Goal: Transaction & Acquisition: Subscribe to service/newsletter

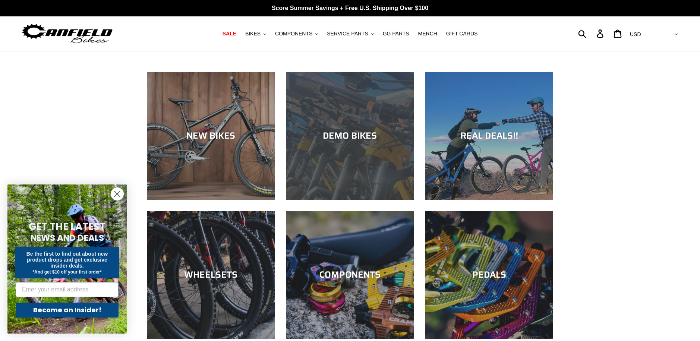
click at [307, 132] on div "DEMO BIKES" at bounding box center [350, 136] width 128 height 11
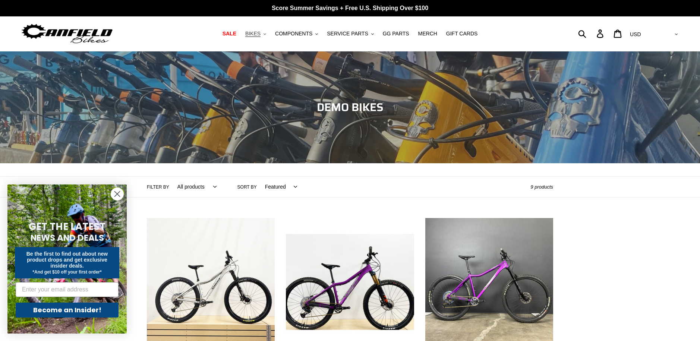
click at [258, 34] on span "BIKES" at bounding box center [252, 34] width 15 height 6
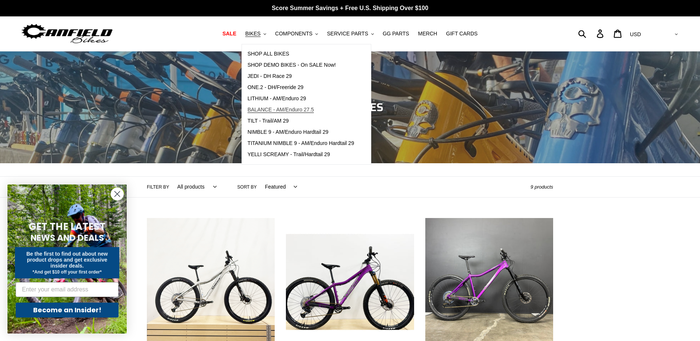
click at [270, 110] on span "BALANCE - AM/Enduro 27.5" at bounding box center [281, 110] width 66 height 6
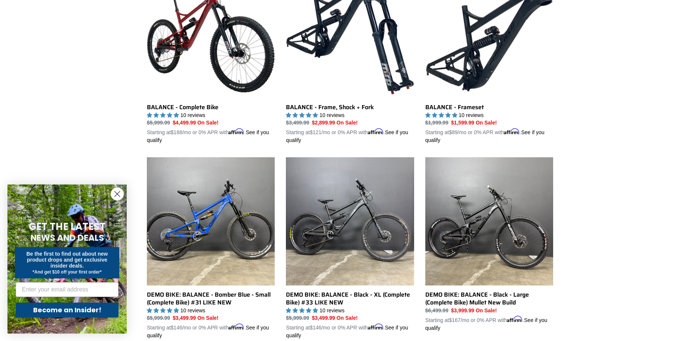
scroll to position [208, 0]
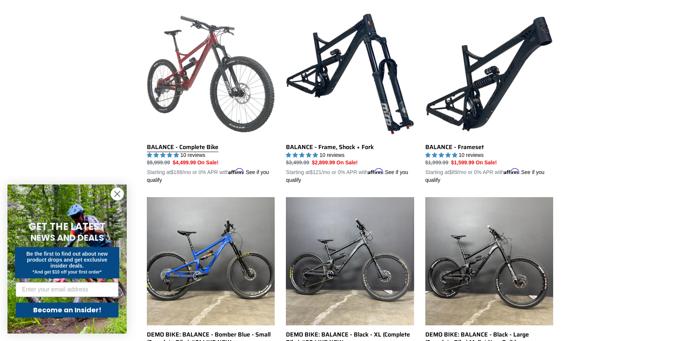
click at [212, 92] on link "BALANCE - Complete Bike" at bounding box center [211, 97] width 128 height 175
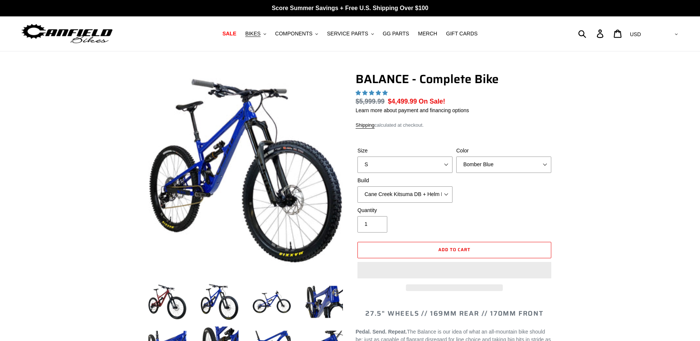
select select "highest-rating"
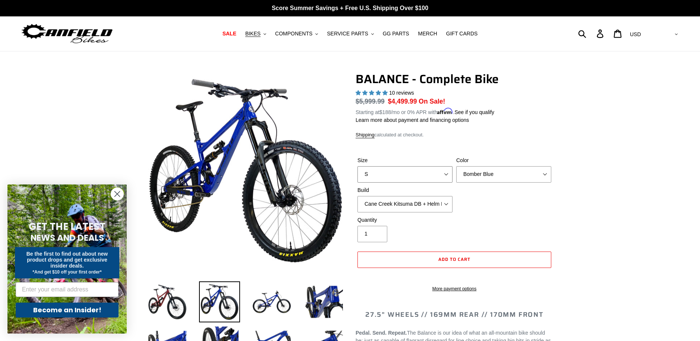
click at [413, 170] on select "S M L XL" at bounding box center [405, 174] width 95 height 16
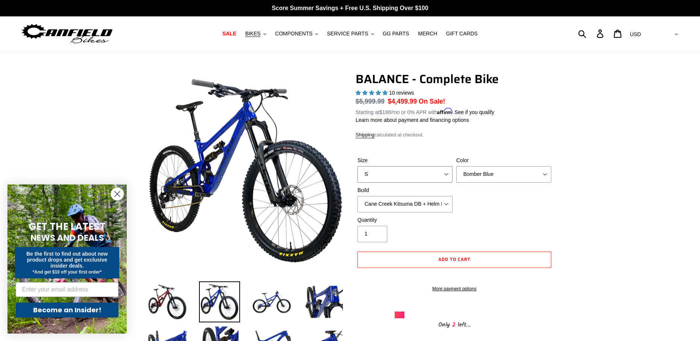
select select "L"
click at [358, 166] on select "S M L XL" at bounding box center [405, 174] width 95 height 16
click at [409, 208] on select "Cane Creek Kitsuma DB + Helm MKII + SRAM GX Cane Creek Kitsuma DB + Helm MKII +…" at bounding box center [405, 204] width 95 height 16
click at [358, 196] on select "Cane Creek Kitsuma DB + Helm MKII + SRAM GX Cane Creek Kitsuma DB + Helm MKII +…" at bounding box center [405, 204] width 95 height 16
click at [417, 206] on select "Cane Creek Kitsuma DB + Helm MKII + SRAM GX Cane Creek Kitsuma DB + Helm MKII +…" at bounding box center [405, 204] width 95 height 16
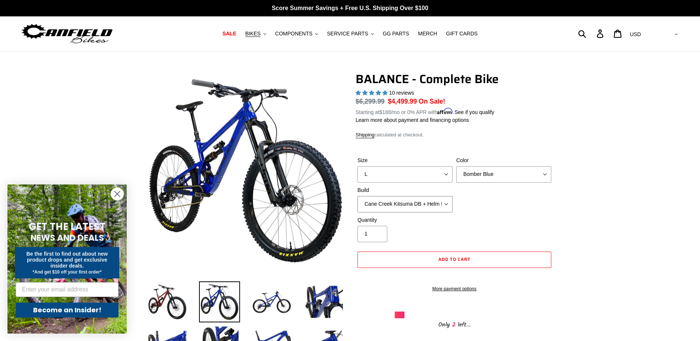
click at [358, 196] on select "Cane Creek Kitsuma DB + Helm MKII + SRAM GX Cane Creek Kitsuma DB + Helm MKII +…" at bounding box center [405, 204] width 95 height 16
click at [425, 207] on select "Cane Creek Kitsuma DB + Helm MKII + SRAM GX Cane Creek Kitsuma DB + Helm MKII +…" at bounding box center [405, 204] width 95 height 16
select select "Cane Creek Kitsuma DB + Helm MKII + SRAM GX"
click at [358, 196] on select "Cane Creek Kitsuma DB + Helm MKII + SRAM GX Cane Creek Kitsuma DB + Helm MKII +…" at bounding box center [405, 204] width 95 height 16
click at [259, 32] on span "BIKES" at bounding box center [252, 34] width 15 height 6
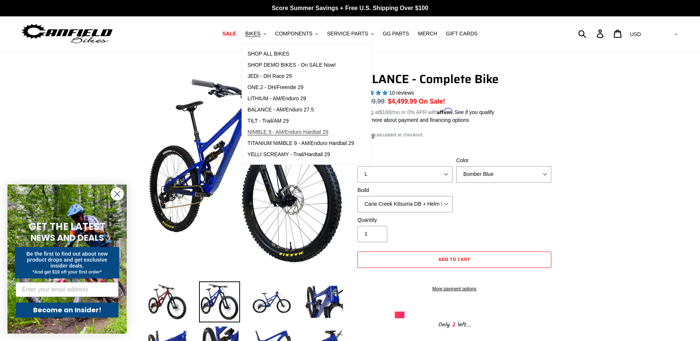
click at [267, 132] on span "NIMBLE 9 - AM/Enduro Hardtail 29" at bounding box center [288, 132] width 81 height 6
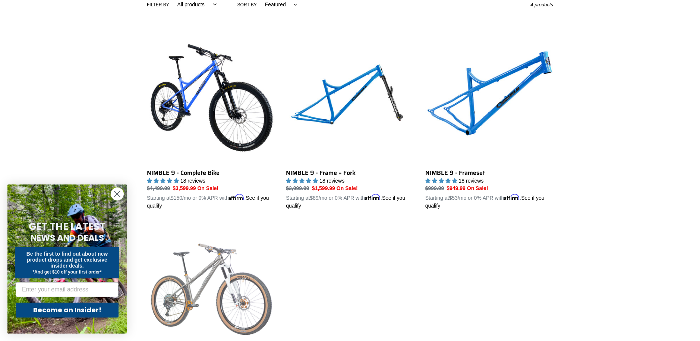
scroll to position [144, 0]
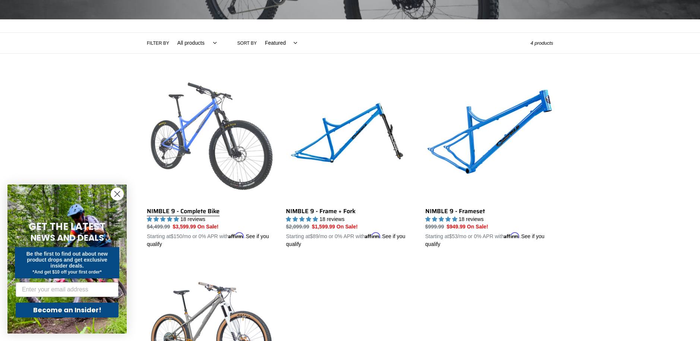
click at [214, 141] on link "NIMBLE 9 - Complete Bike" at bounding box center [211, 161] width 128 height 175
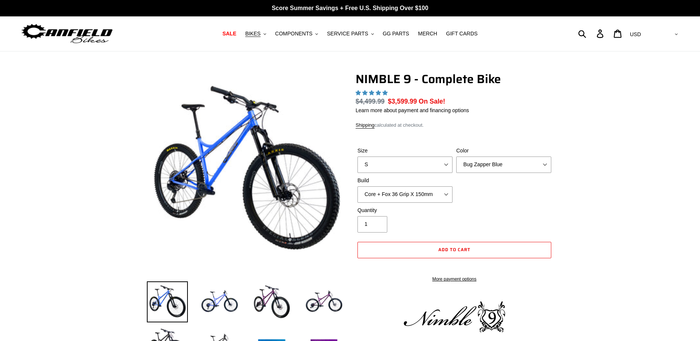
select select "highest-rating"
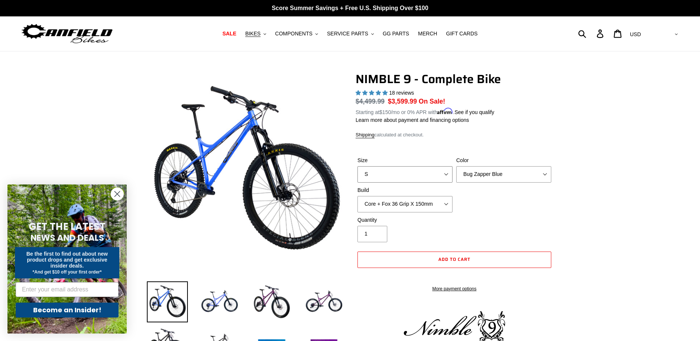
click at [378, 171] on select "S M L XL" at bounding box center [405, 174] width 95 height 16
select select "L"
click at [358, 166] on select "S M L XL" at bounding box center [405, 174] width 95 height 16
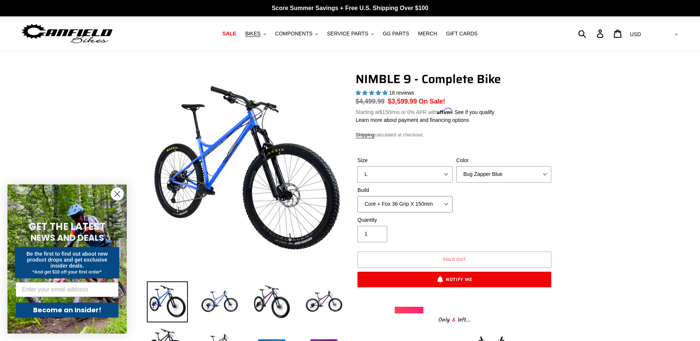
click at [417, 205] on select "Core + Fox 36 Grip X 150mm Pro + Fox 36 Grip X 150mm Core + RockShox Lyrik Ulti…" at bounding box center [405, 204] width 95 height 16
select select "Pro + RockShox Lyrik Ultimate 150mm"
click at [358, 196] on select "Core + Fox 36 Grip X 150mm Pro + Fox 36 Grip X 150mm Core + RockShox Lyrik Ulti…" at bounding box center [405, 204] width 95 height 16
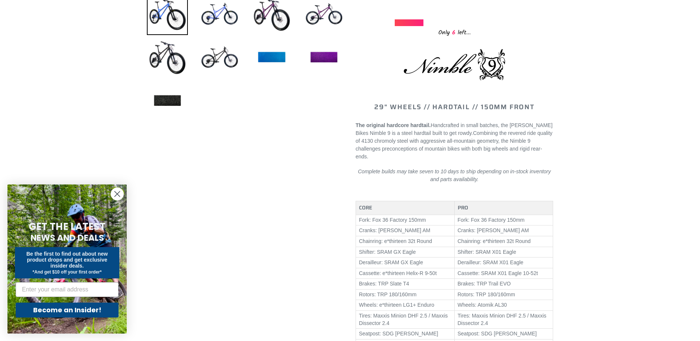
scroll to position [121, 0]
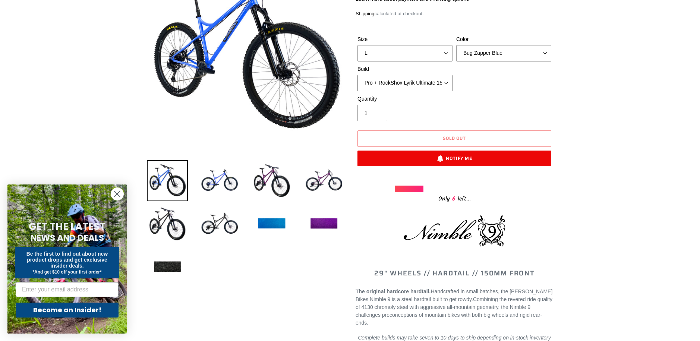
click at [417, 79] on select "Core + Fox 36 Grip X 150mm Pro + Fox 36 Grip X 150mm Core + RockShox Lyrik Ulti…" at bounding box center [405, 83] width 95 height 16
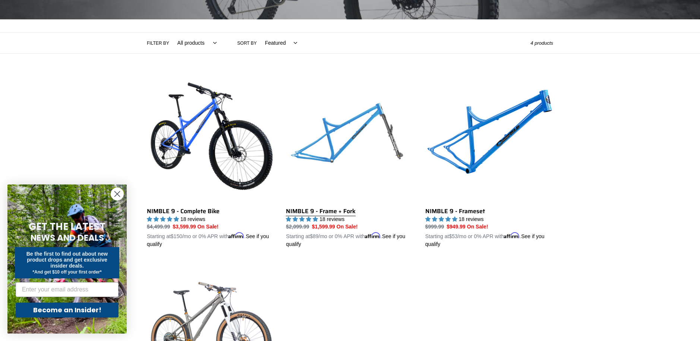
click at [354, 122] on link "NIMBLE 9 - Frame + Fork" at bounding box center [350, 161] width 128 height 175
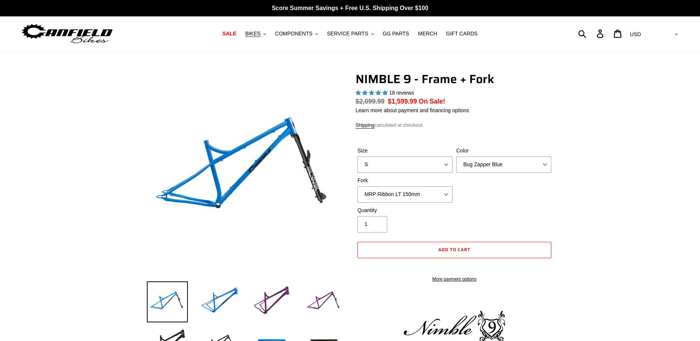
select select "highest-rating"
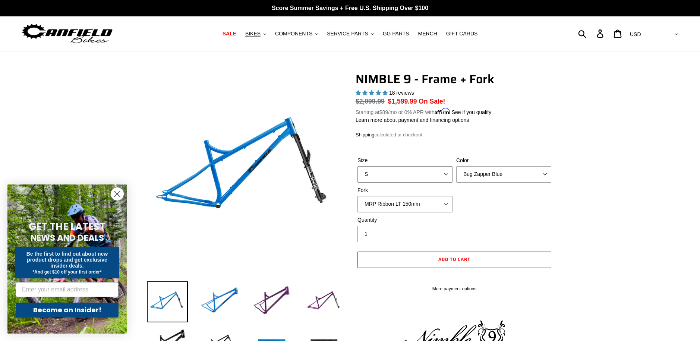
click at [421, 174] on select "S M L XL" at bounding box center [405, 174] width 95 height 16
select select "L"
click at [358, 166] on select "S M L XL" at bounding box center [405, 174] width 95 height 16
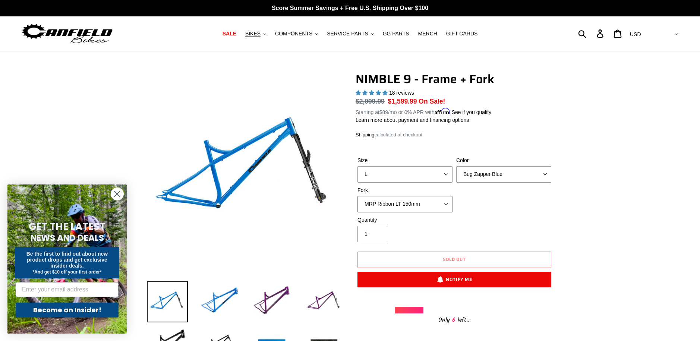
click at [418, 204] on select "MRP Ribbon LT 150mm Fox 36 Factory Grip X 150mm (Special Order) RockShox Lyrik …" at bounding box center [405, 204] width 95 height 16
select select "RockShox Lyrik Ultimate 150mm (Gloss Black - Special Order)"
click at [358, 196] on select "MRP Ribbon LT 150mm Fox 36 Factory Grip X 150mm (Special Order) RockShox Lyrik …" at bounding box center [405, 204] width 95 height 16
click at [271, 304] on img at bounding box center [271, 302] width 41 height 41
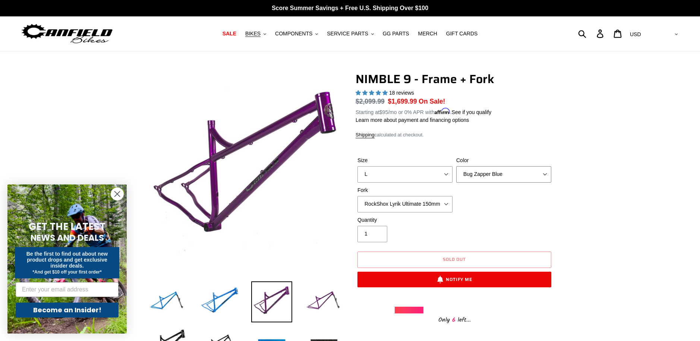
click at [488, 176] on select "Bug Zapper Blue Purple Haze - Sold Out Galaxy Black" at bounding box center [503, 174] width 95 height 16
click at [456, 166] on select "Bug Zapper Blue Purple Haze - Sold Out Galaxy Black" at bounding box center [503, 174] width 95 height 16
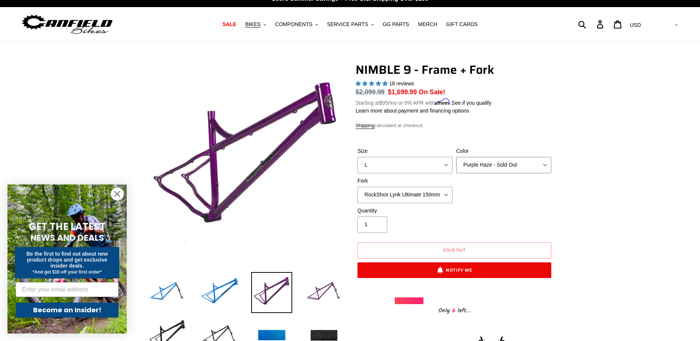
scroll to position [111, 0]
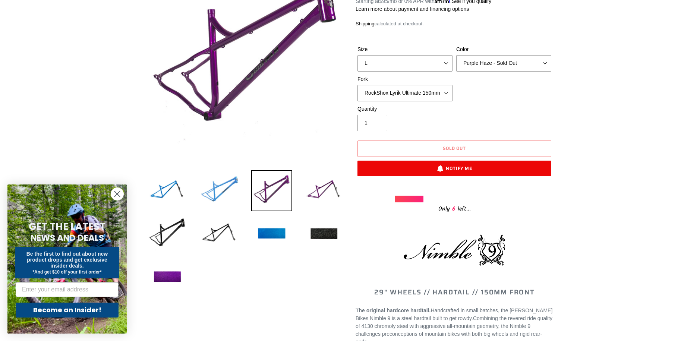
click at [219, 188] on img at bounding box center [219, 190] width 41 height 41
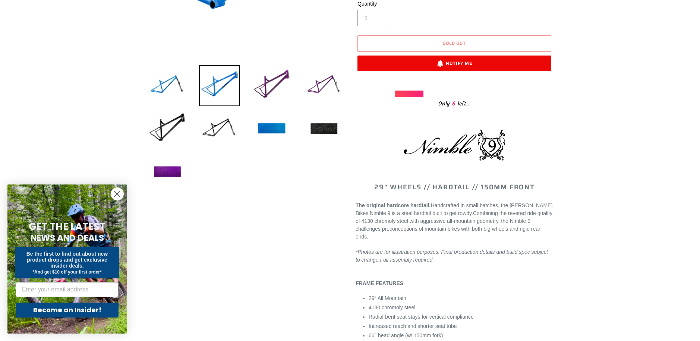
scroll to position [20, 0]
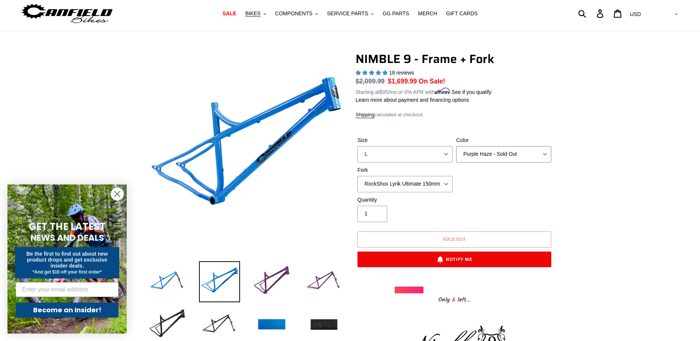
click at [498, 153] on select "Bug Zapper Blue Purple Haze - Sold Out Galaxy Black" at bounding box center [503, 154] width 95 height 16
select select "Bug Zapper Blue"
click at [456, 146] on select "Bug Zapper Blue Purple Haze - Sold Out Galaxy Black" at bounding box center [503, 154] width 95 height 16
click at [430, 161] on select "S M L XL" at bounding box center [405, 154] width 95 height 16
click at [424, 158] on select "S M L XL" at bounding box center [405, 154] width 95 height 16
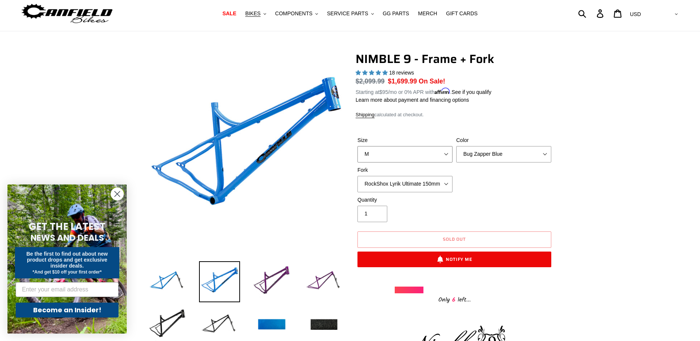
click at [358, 146] on select "S M L XL" at bounding box center [405, 154] width 95 height 16
click at [416, 153] on select "S M L XL" at bounding box center [405, 154] width 95 height 16
select select "S"
click at [358, 146] on select "S M L XL" at bounding box center [405, 154] width 95 height 16
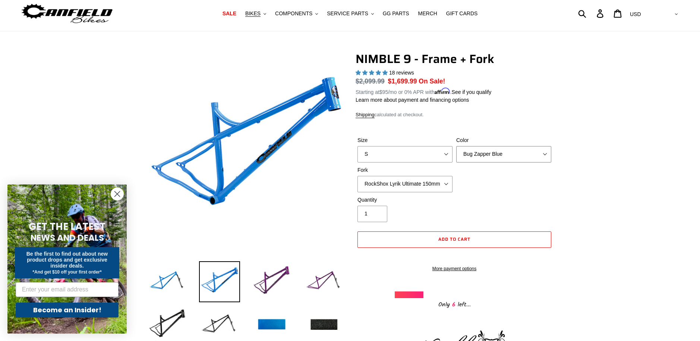
click at [489, 154] on select "Bug Zapper Blue Purple Haze - Sold Out Galaxy Black" at bounding box center [503, 154] width 95 height 16
select select "Galaxy Black"
click at [456, 146] on select "Bug Zapper Blue Purple Haze - Sold Out Galaxy Black" at bounding box center [503, 154] width 95 height 16
click at [414, 159] on select "S M L XL" at bounding box center [405, 154] width 95 height 16
click at [358, 146] on select "S M L XL" at bounding box center [405, 154] width 95 height 16
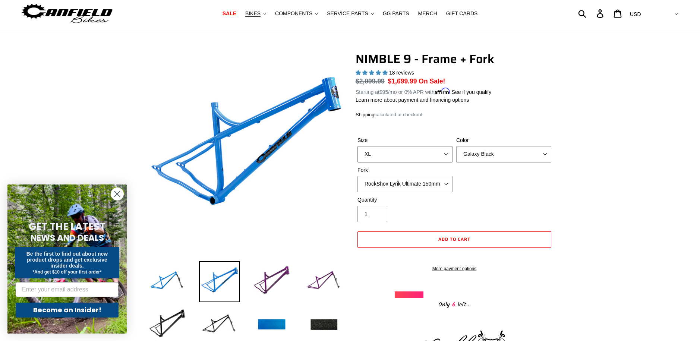
click at [412, 156] on select "S M L XL" at bounding box center [405, 154] width 95 height 16
select select "L"
click at [358, 146] on select "S M L XL" at bounding box center [405, 154] width 95 height 16
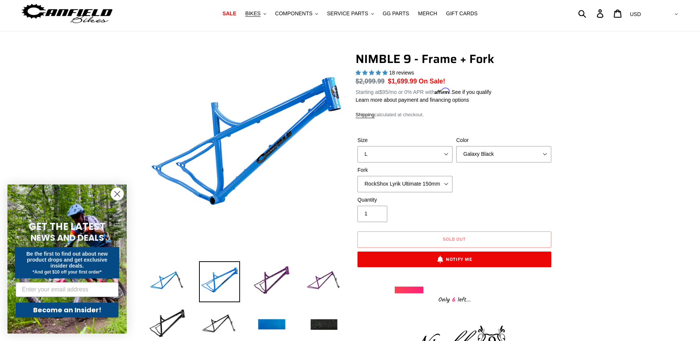
click at [494, 190] on div "Size S M L XL Color Bug Zapper Blue Purple Haze - Sold Out Galaxy Black Fork MR…" at bounding box center [455, 166] width 198 height 60
click at [419, 155] on select "S M L XL" at bounding box center [405, 154] width 95 height 16
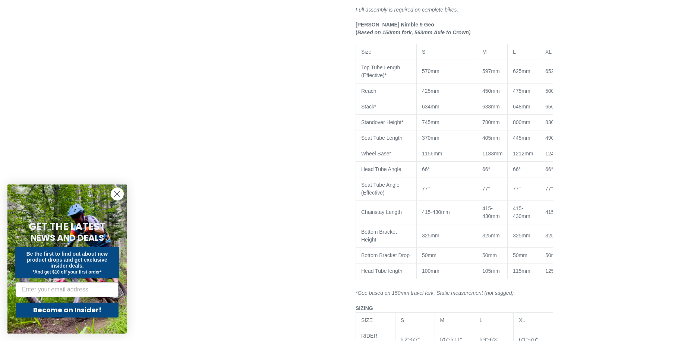
scroll to position [640, 0]
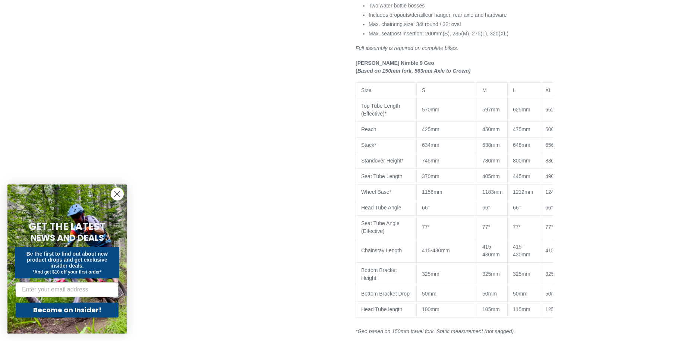
click at [498, 126] on span "450mm" at bounding box center [492, 129] width 18 height 6
click at [523, 126] on span "475mm" at bounding box center [522, 129] width 18 height 6
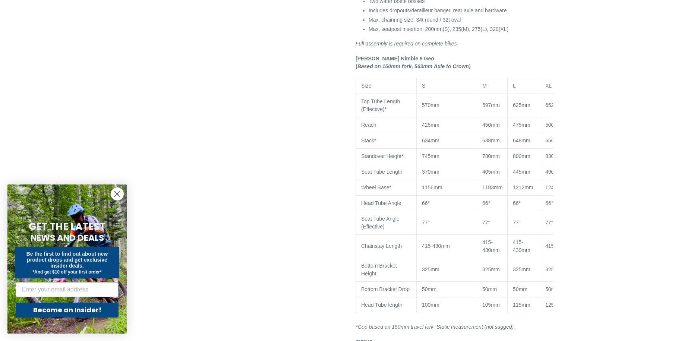
click at [521, 245] on span "415-430mm" at bounding box center [522, 246] width 18 height 14
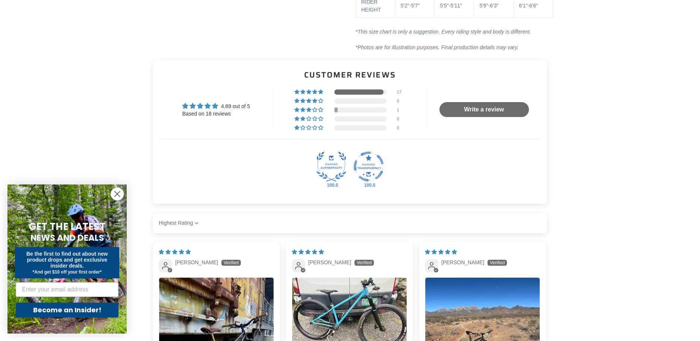
scroll to position [1119, 0]
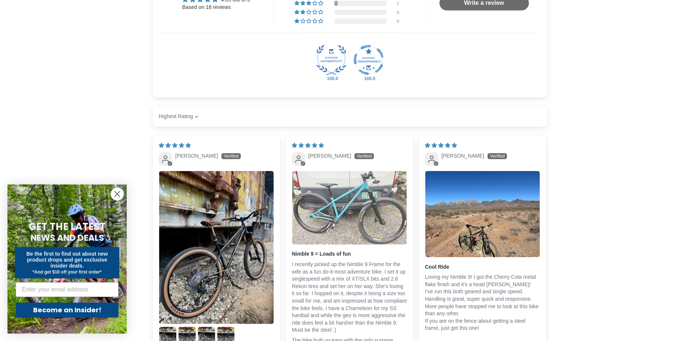
click at [362, 222] on img "Link to user picture 1" at bounding box center [349, 207] width 114 height 73
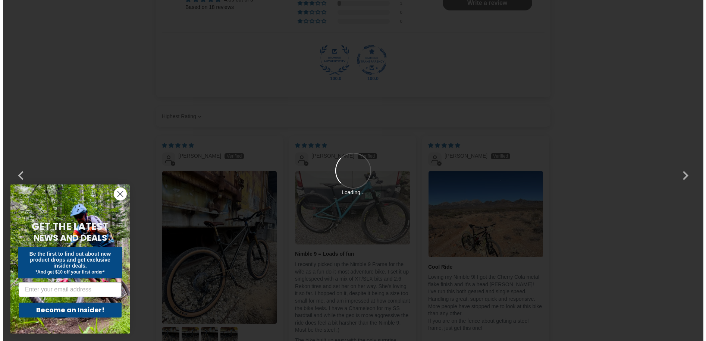
scroll to position [0, 0]
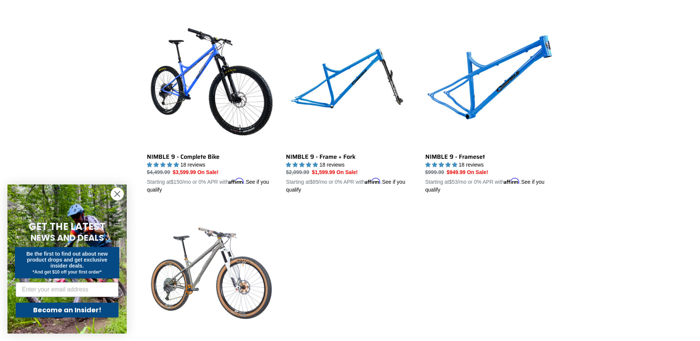
scroll to position [327, 0]
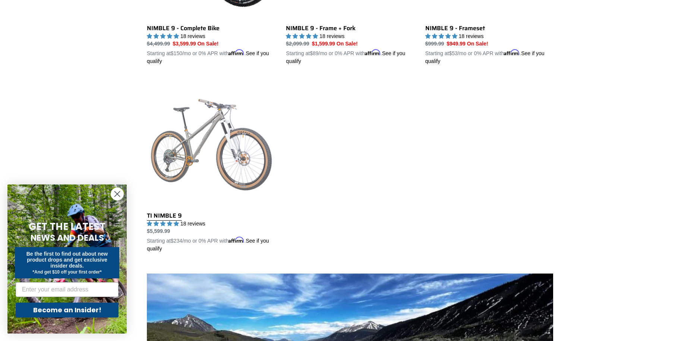
click at [249, 167] on link "TI NIMBLE 9" at bounding box center [211, 165] width 128 height 175
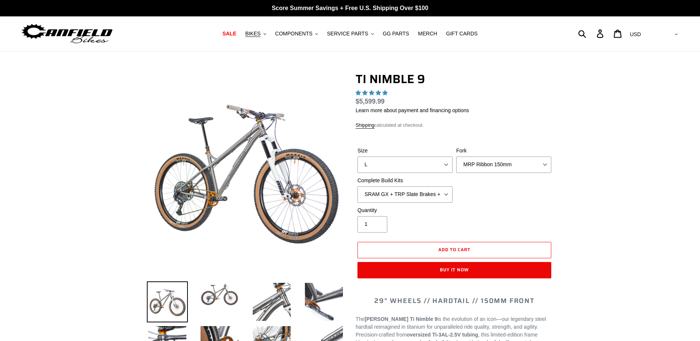
select select "highest-rating"
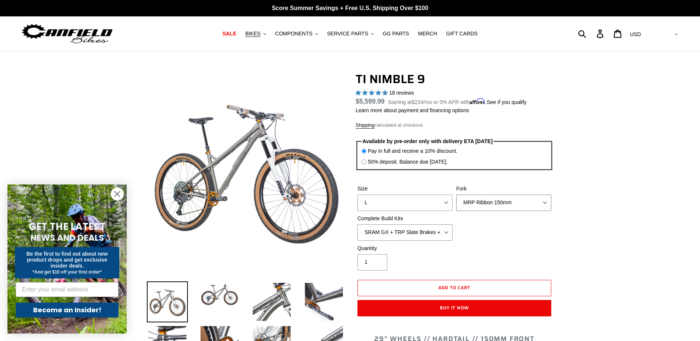
click at [498, 208] on select "MRP Ribbon 150mm RockShox Lyrik 150mm Fox Factory 36 150mm Cane Creek Helm 150m…" at bounding box center [503, 203] width 95 height 16
click at [423, 229] on select "SRAM GX + TRP Slate Brakes + Rotors + e13 LG-1 Wheels SHIMANO XT + SHIMANO brak…" at bounding box center [405, 232] width 95 height 16
click at [527, 205] on select "MRP Ribbon 150mm RockShox Lyrik 150mm Fox Factory 36 150mm Cane Creek Helm 150m…" at bounding box center [503, 203] width 95 height 16
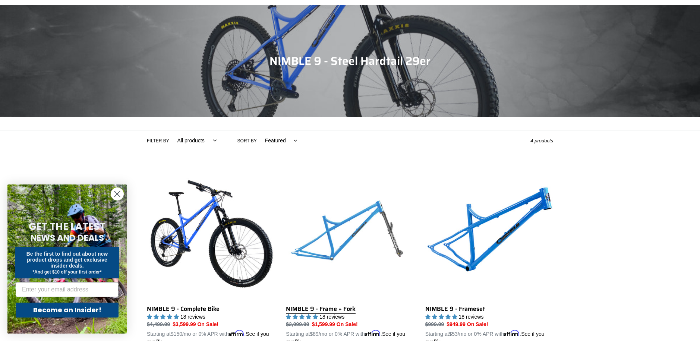
scroll to position [41, 0]
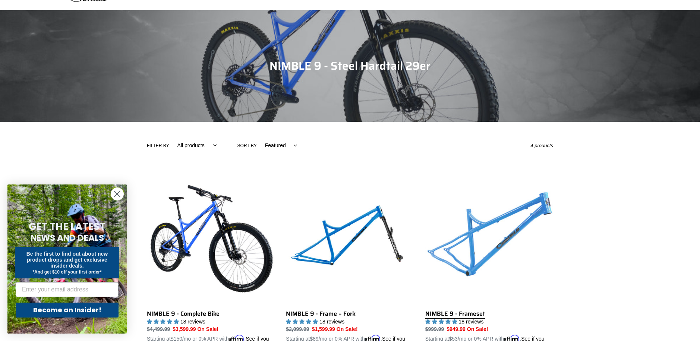
click at [493, 236] on link "NIMBLE 9 - Frameset" at bounding box center [489, 264] width 128 height 175
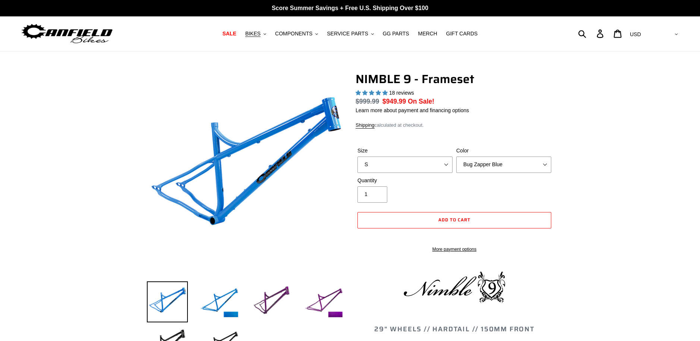
select select "highest-rating"
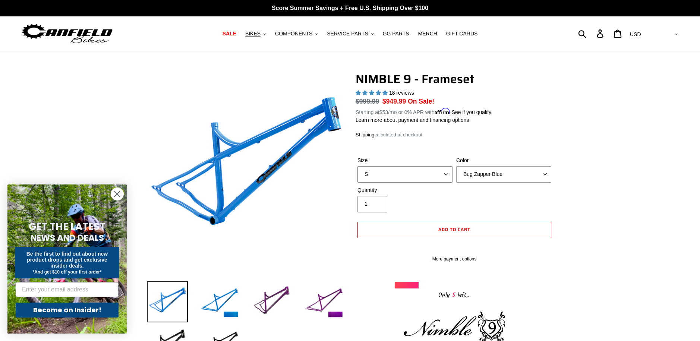
click at [418, 173] on select "S M L XL" at bounding box center [405, 174] width 95 height 16
select select "L"
click at [358, 166] on select "S M L XL" at bounding box center [405, 174] width 95 height 16
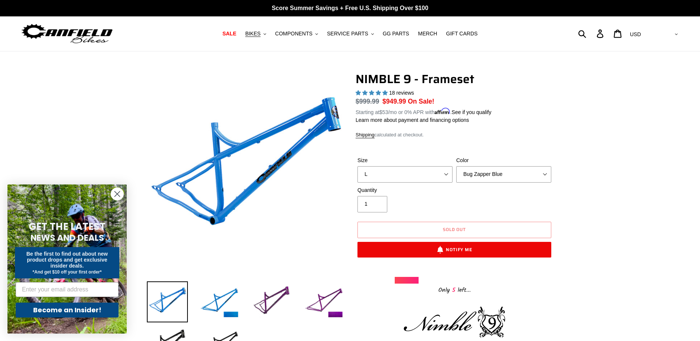
click at [412, 281] on div at bounding box center [407, 280] width 24 height 7
click at [455, 281] on div at bounding box center [454, 280] width 119 height 7
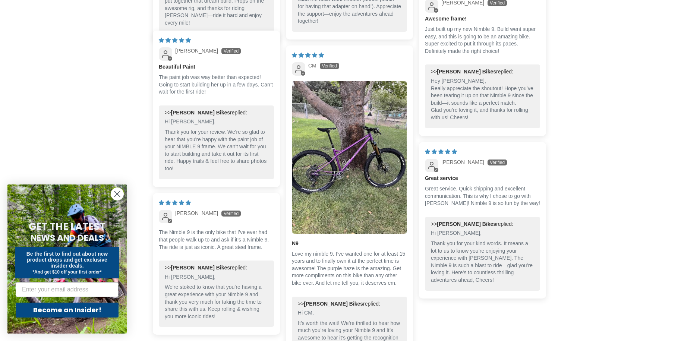
scroll to position [1463, 0]
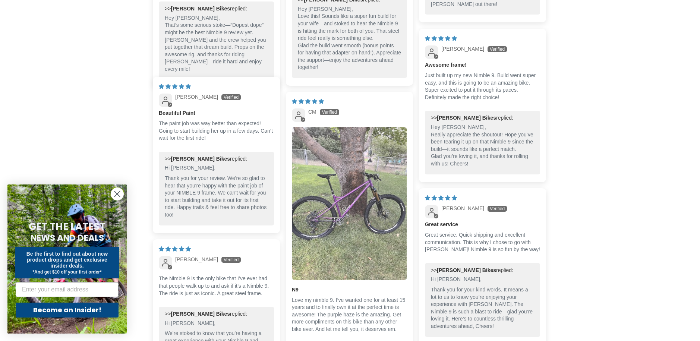
click at [362, 211] on img "Link to user picture 1" at bounding box center [349, 203] width 114 height 153
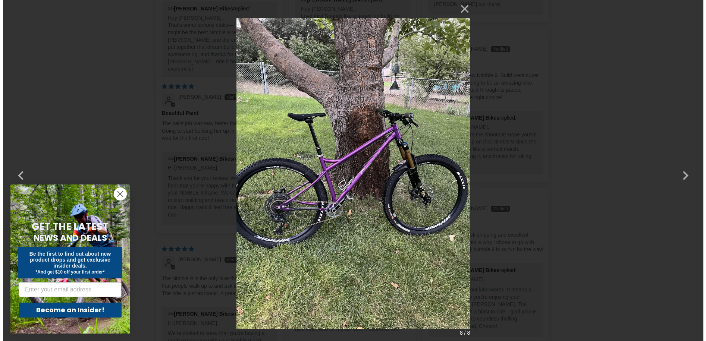
scroll to position [0, 0]
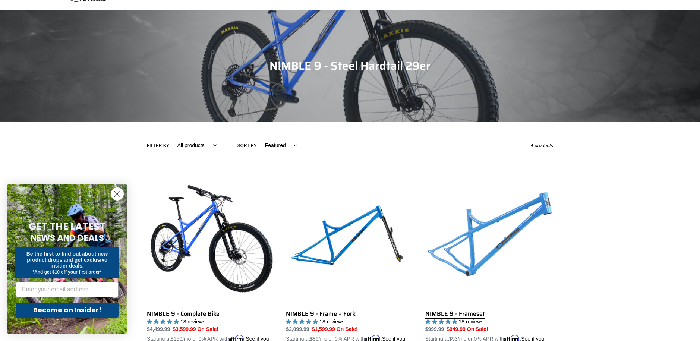
scroll to position [37, 0]
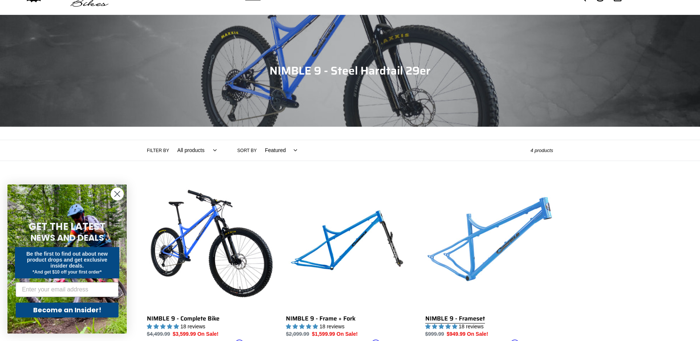
click at [494, 242] on link "NIMBLE 9 - Frameset" at bounding box center [489, 269] width 128 height 175
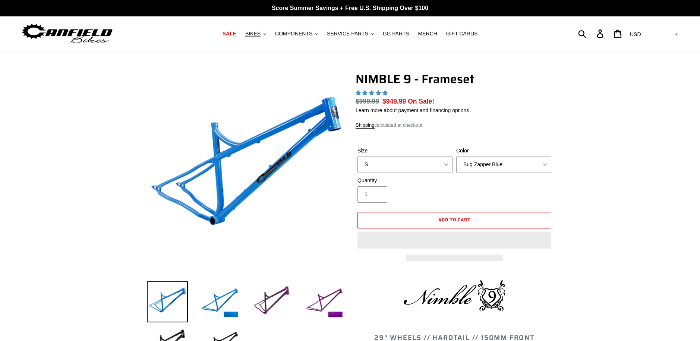
select select "highest-rating"
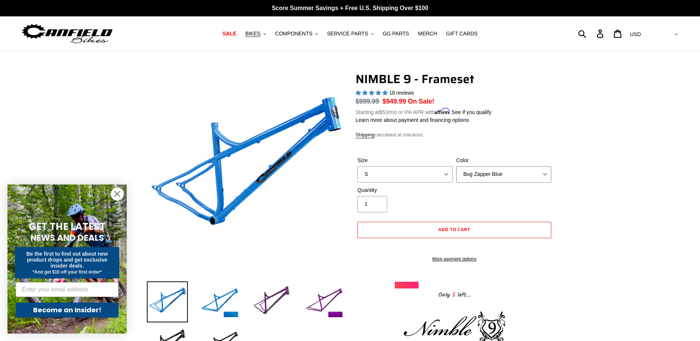
click at [492, 175] on select "Bug Zapper Blue Purple Haze -Sold Out Galaxy Black" at bounding box center [503, 174] width 95 height 16
select select "Purple Haze -Sold Out"
click at [456, 166] on select "Bug Zapper Blue Purple Haze -Sold Out Galaxy Black" at bounding box center [503, 174] width 95 height 16
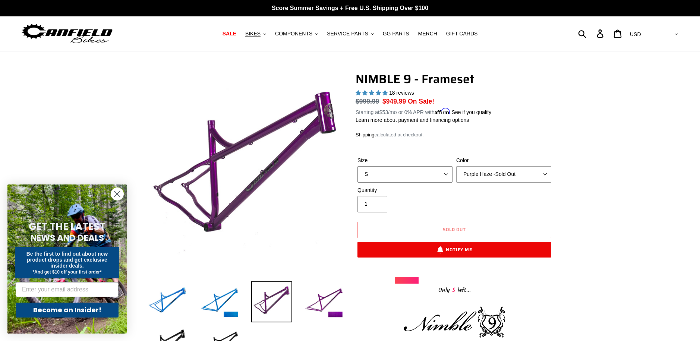
click at [393, 177] on select "S M L XL" at bounding box center [405, 174] width 95 height 16
select select "M"
click at [358, 166] on select "S M L XL" at bounding box center [405, 174] width 95 height 16
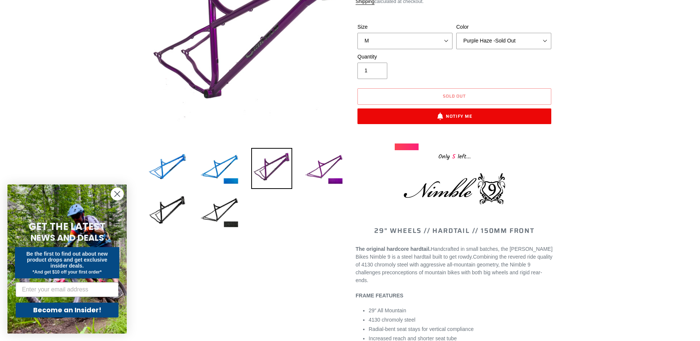
scroll to position [5, 0]
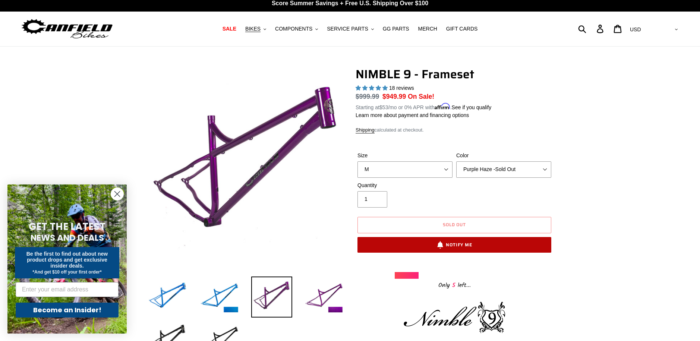
click at [455, 245] on button "Notify Me" at bounding box center [455, 245] width 194 height 16
select select "US"
select select "47601642537252"
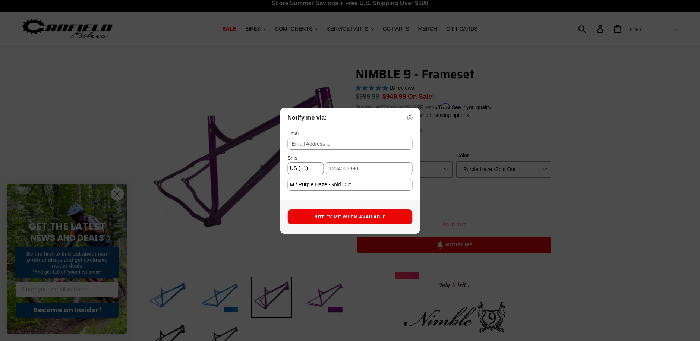
click at [385, 116] on div "Notify me via:" at bounding box center [350, 117] width 125 height 9
click at [410, 117] on img at bounding box center [410, 117] width 5 height 5
